Goal: Task Accomplishment & Management: Use online tool/utility

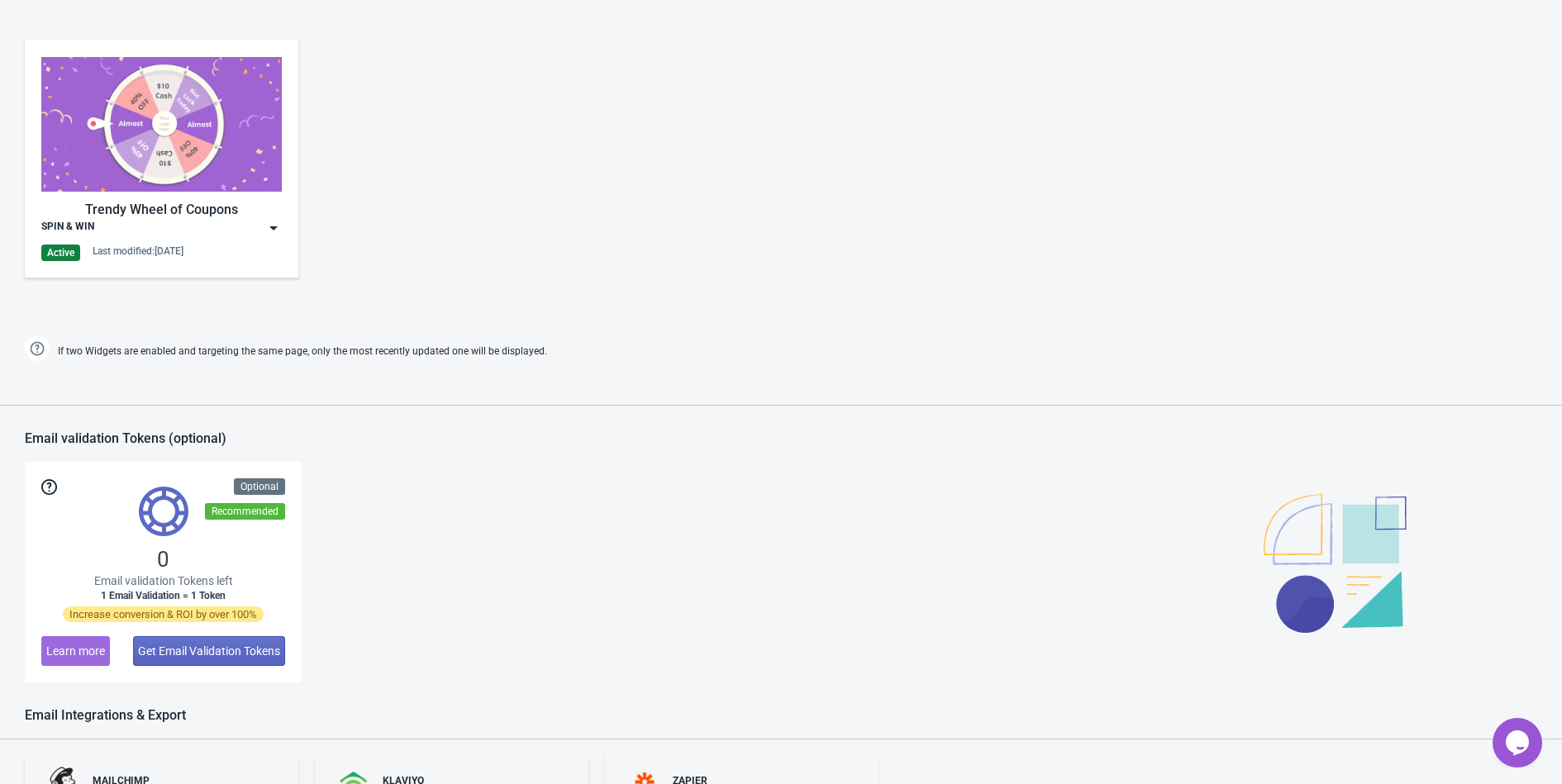
scroll to position [821, 0]
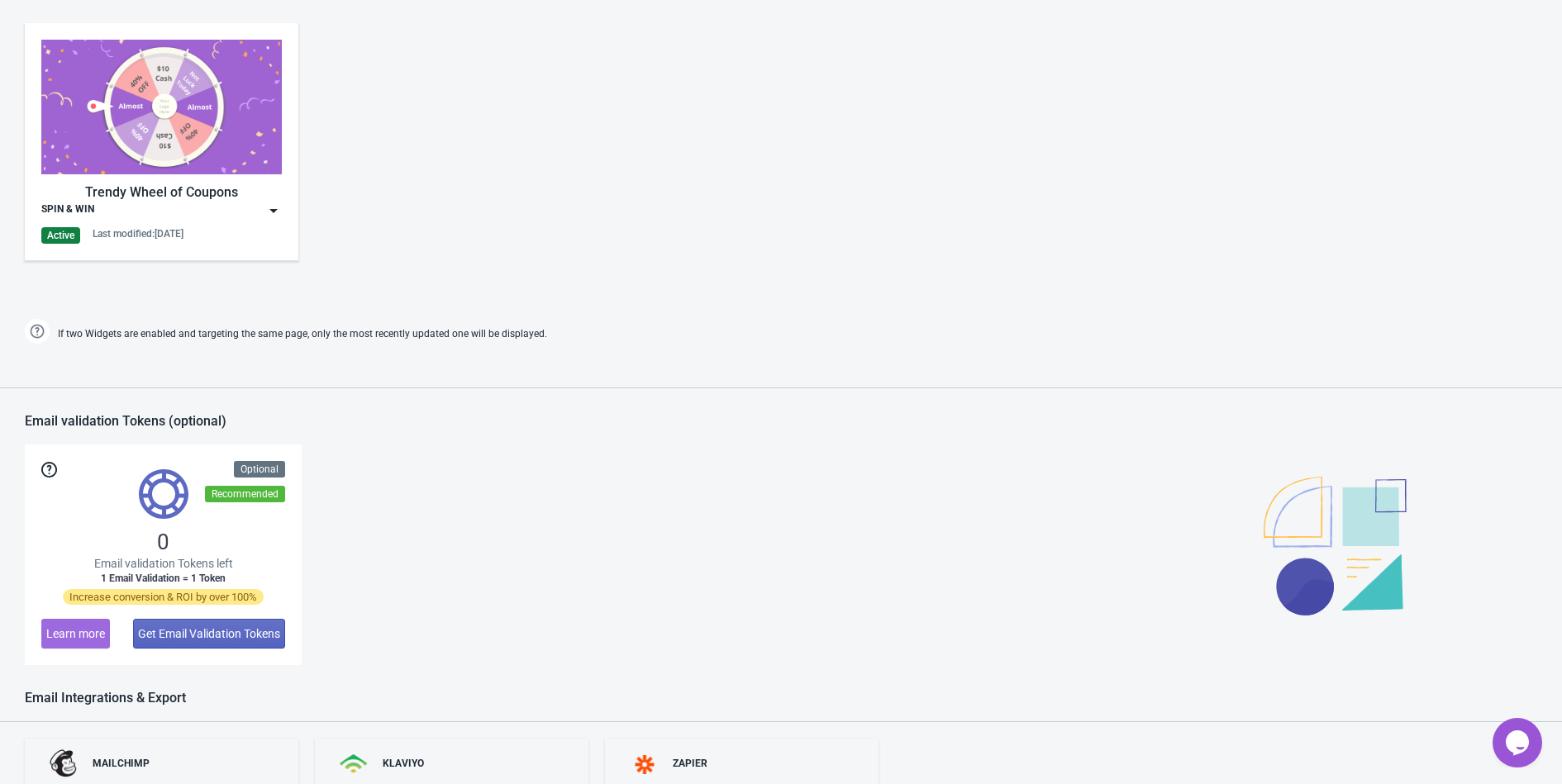
click at [265, 210] on img at bounding box center [273, 210] width 16 height 16
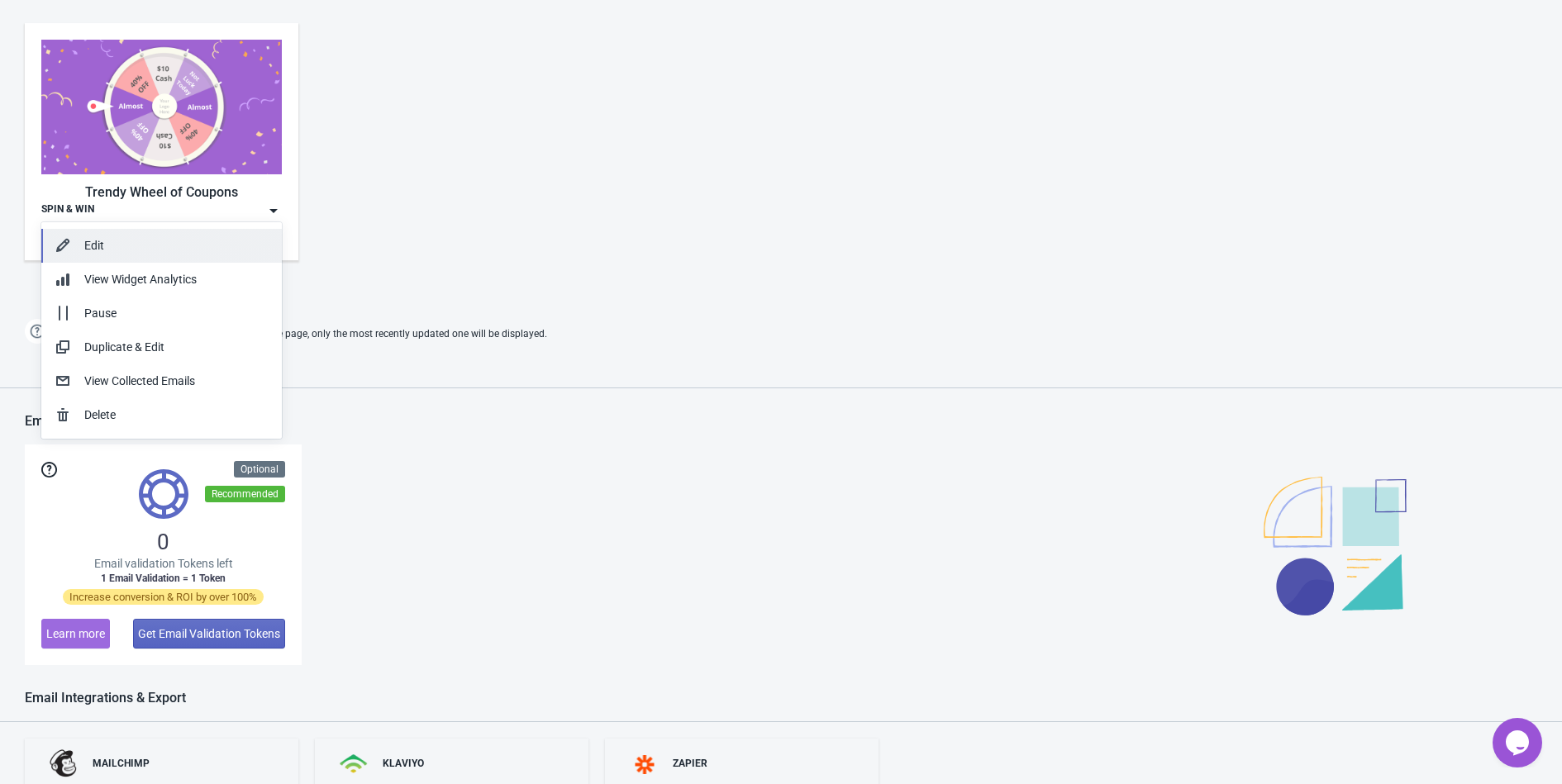
click at [172, 249] on div "Edit" at bounding box center [176, 246] width 184 height 17
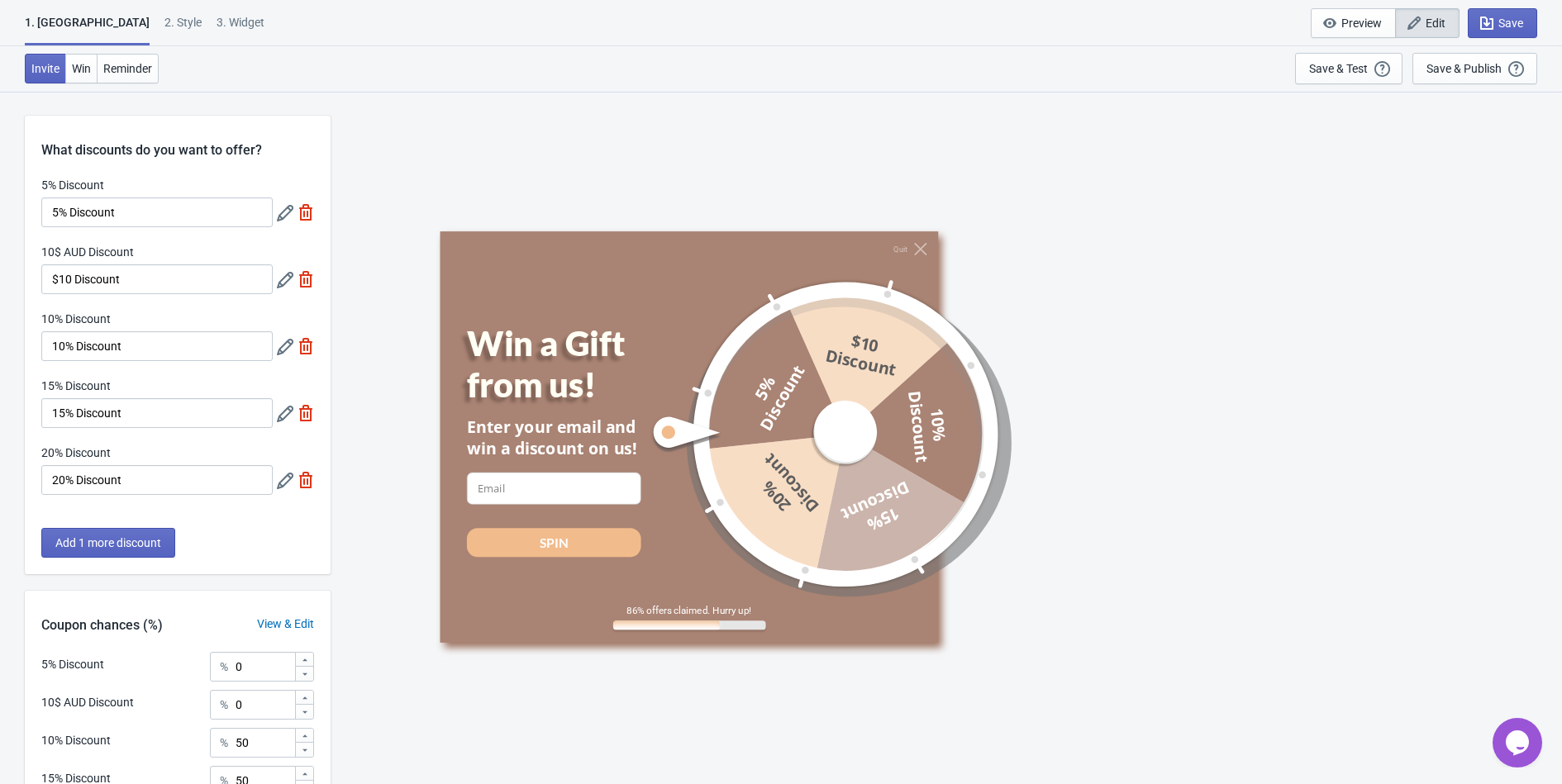
scroll to position [201, 0]
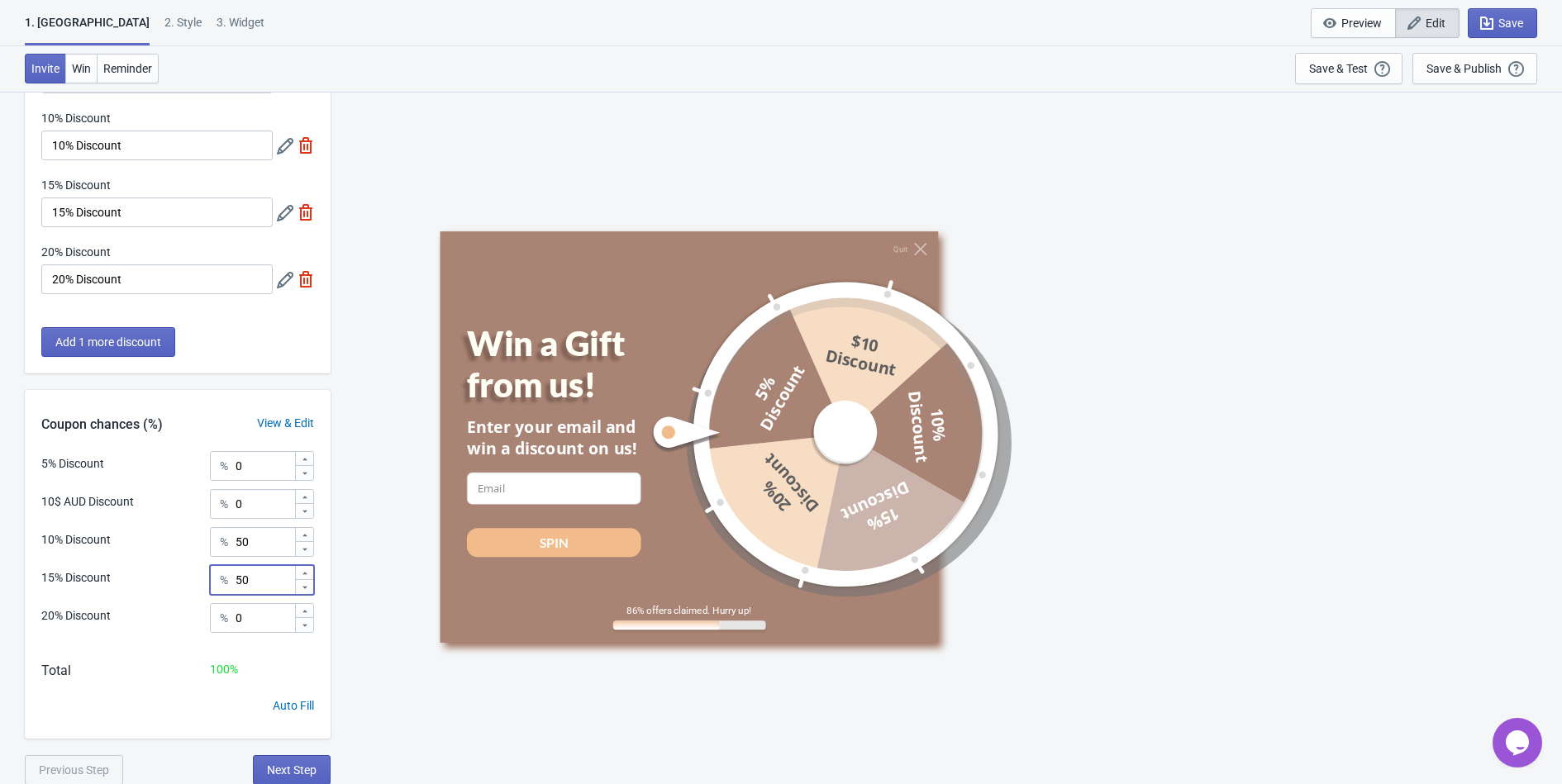
drag, startPoint x: 261, startPoint y: 587, endPoint x: 201, endPoint y: 582, distance: 60.2
click at [201, 582] on div "15% Discount % 50" at bounding box center [177, 575] width 273 height 22
type input "0"
click at [253, 629] on input "0" at bounding box center [264, 618] width 60 height 29
type input "050"
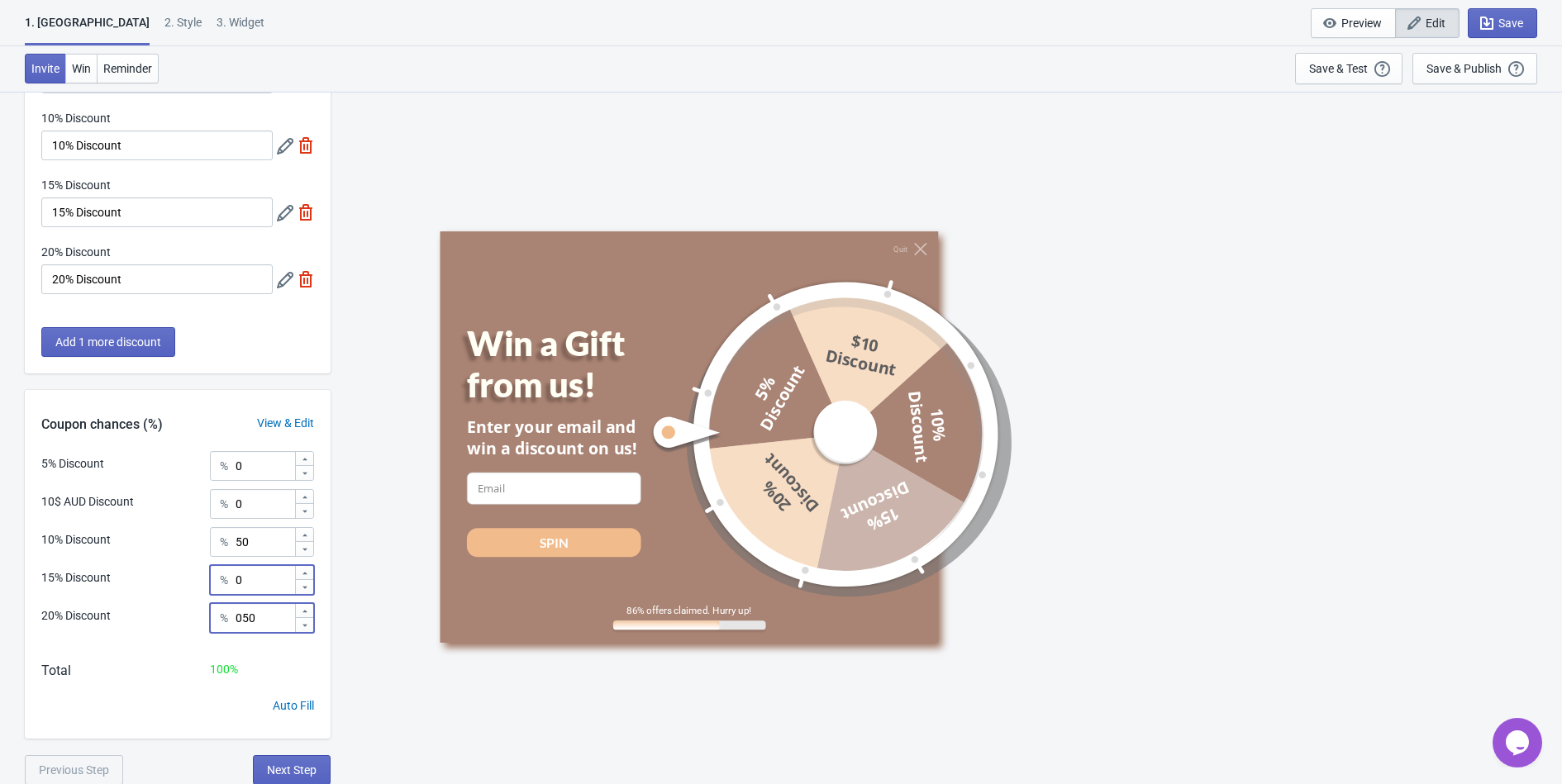
click at [263, 581] on input "0" at bounding box center [264, 580] width 60 height 29
type input "50"
click at [262, 549] on input "50" at bounding box center [264, 542] width 60 height 29
type input "5"
type input "0"
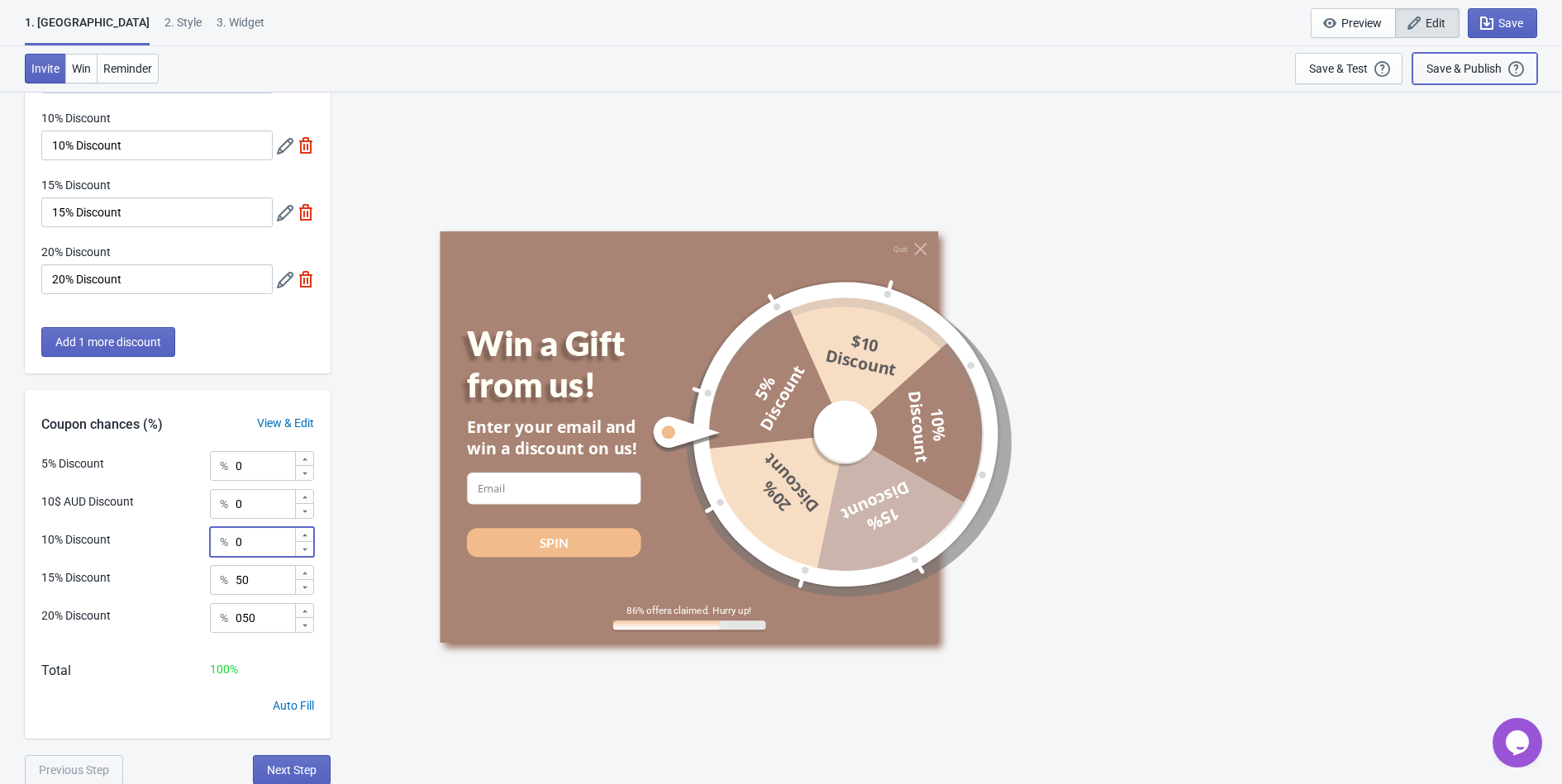
click at [1450, 70] on div "Save & Publish" at bounding box center [1463, 68] width 75 height 13
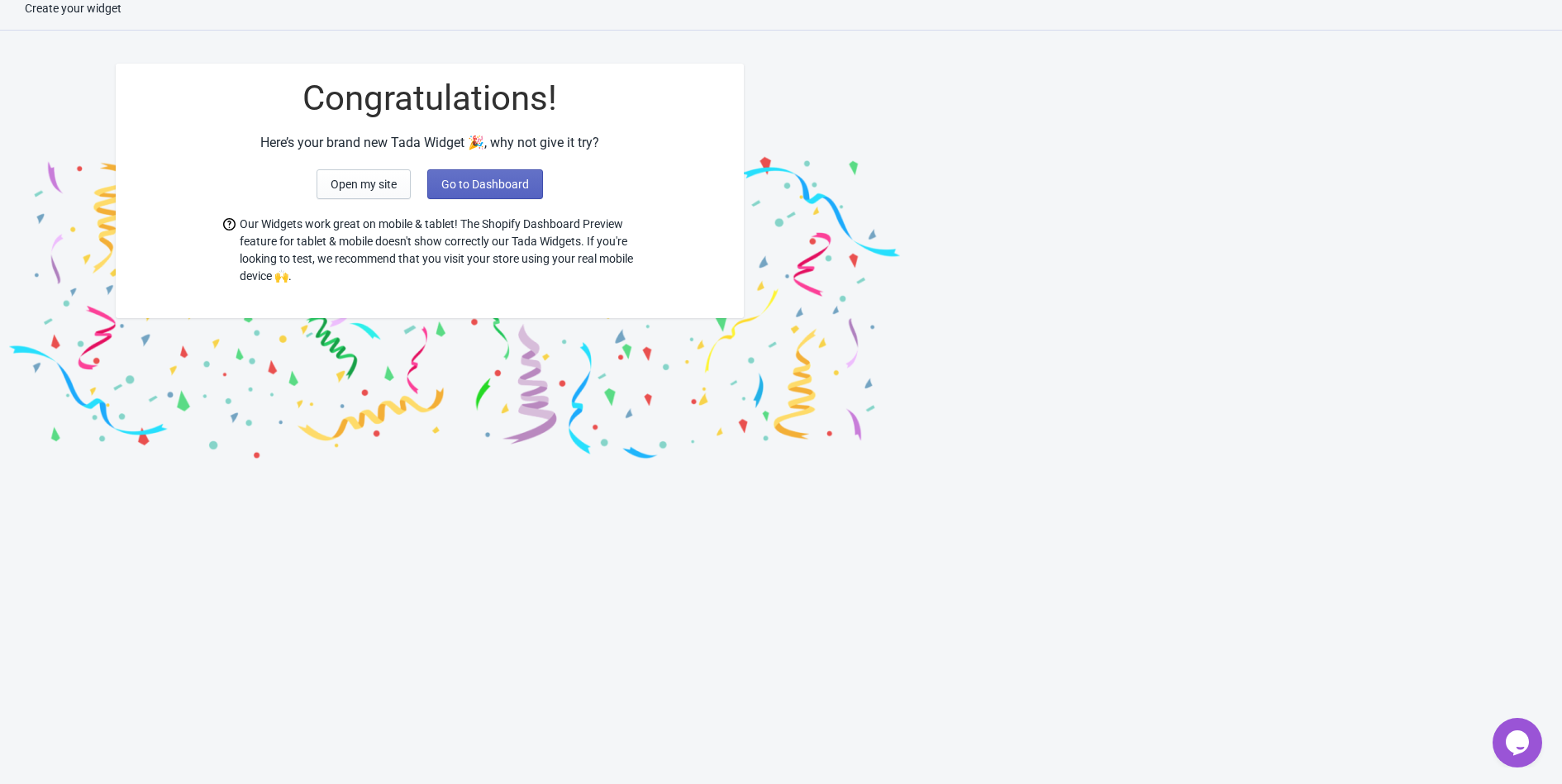
scroll to position [16, 0]
